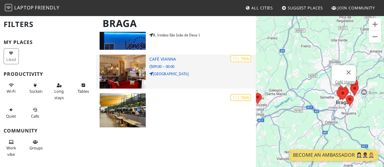
scroll to position [246, 0]
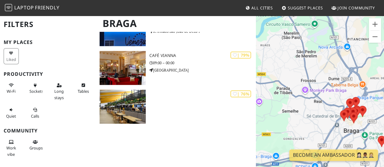
drag, startPoint x: 352, startPoint y: 100, endPoint x: 268, endPoint y: 62, distance: 92.1
click at [268, 62] on div "Druk op de pijltoetsen om te navigeren." at bounding box center [320, 98] width 128 height 167
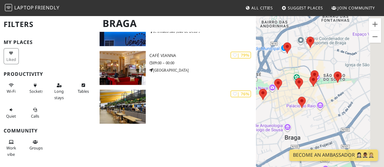
drag, startPoint x: 319, startPoint y: 84, endPoint x: 272, endPoint y: 19, distance: 80.5
click at [272, 19] on div "Druk op de pijltoetsen om te navigeren." at bounding box center [320, 98] width 128 height 167
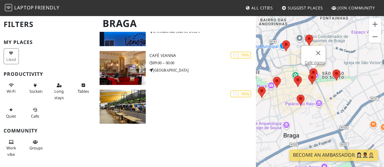
click at [309, 68] on area at bounding box center [309, 68] width 0 height 0
click at [308, 73] on area at bounding box center [308, 73] width 0 height 0
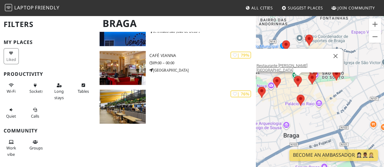
click at [294, 76] on area at bounding box center [294, 76] width 0 height 0
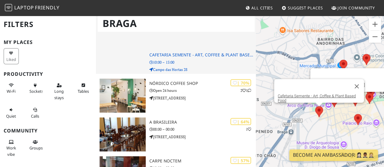
scroll to position [581, 0]
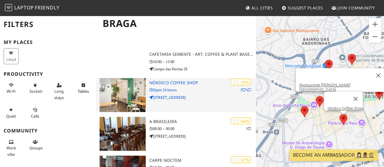
click at [184, 102] on div "| 70% 2 1 Nórdico Coffee Shop Open 24 hours R. do Anjo 90A" at bounding box center [202, 95] width 107 height 34
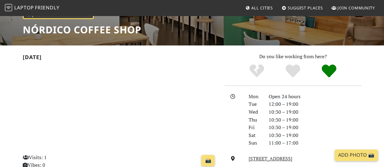
scroll to position [97, 0]
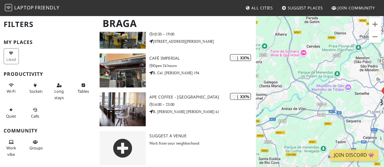
scroll to position [543, 0]
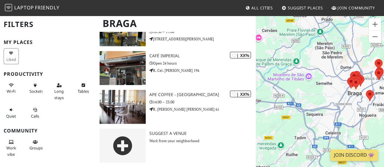
drag, startPoint x: 365, startPoint y: 122, endPoint x: 304, endPoint y: 110, distance: 62.5
click at [304, 110] on div "Druk op de pijltoetsen om te navigeren." at bounding box center [320, 98] width 128 height 167
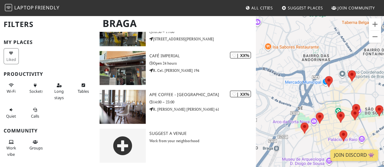
drag, startPoint x: 350, startPoint y: 105, endPoint x: 259, endPoint y: 40, distance: 111.5
click at [259, 40] on div "Druk op de pijltoetsen om te navigeren." at bounding box center [320, 98] width 128 height 167
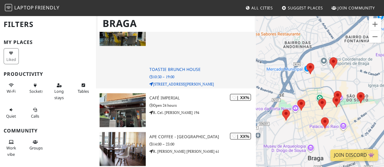
drag, startPoint x: 374, startPoint y: 83, endPoint x: 254, endPoint y: 81, distance: 119.6
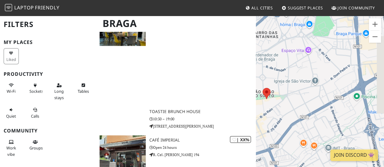
scroll to position [628, 0]
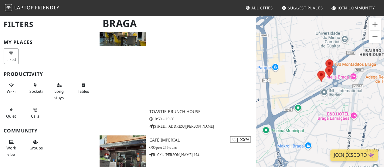
drag, startPoint x: 340, startPoint y: 104, endPoint x: 262, endPoint y: 93, distance: 78.2
click at [262, 93] on div "Druk op de pijltoetsen om te navigeren." at bounding box center [320, 98] width 128 height 167
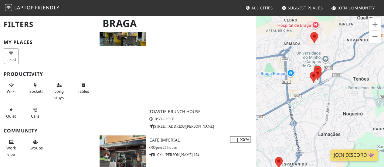
drag, startPoint x: 354, startPoint y: 96, endPoint x: 305, endPoint y: 87, distance: 49.7
click at [305, 87] on div "Druk op de pijltoetsen om te navigeren." at bounding box center [320, 98] width 128 height 167
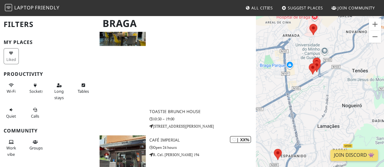
drag, startPoint x: 360, startPoint y: 99, endPoint x: 388, endPoint y: 107, distance: 29.4
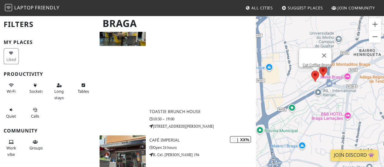
click at [311, 71] on area at bounding box center [311, 71] width 0 height 0
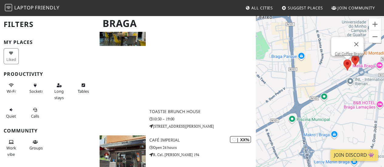
drag, startPoint x: 327, startPoint y: 81, endPoint x: 368, endPoint y: 68, distance: 43.0
click at [368, 68] on div "Druk op de pijltoetsen om te navigeren. Cat Coffee Braga" at bounding box center [320, 98] width 128 height 167
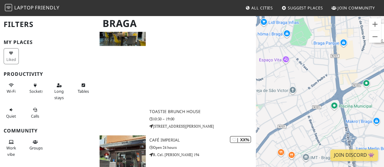
drag, startPoint x: 296, startPoint y: 91, endPoint x: 383, endPoint y: 45, distance: 98.9
click at [383, 45] on div "Druk op de pijltoetsen om te navigeren. Cat Coffee Braga" at bounding box center [320, 98] width 128 height 167
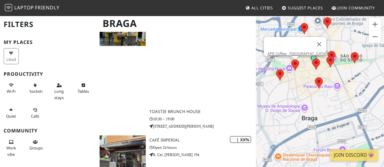
click at [291, 59] on area at bounding box center [291, 59] width 0 height 0
click at [299, 52] on link "APE Coffee - Braga" at bounding box center [296, 54] width 59 height 5
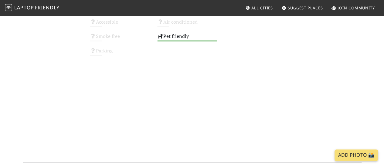
scroll to position [710, 0]
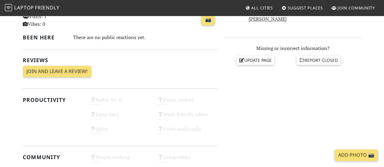
scroll to position [242, 0]
